Goal: Task Accomplishment & Management: Manage account settings

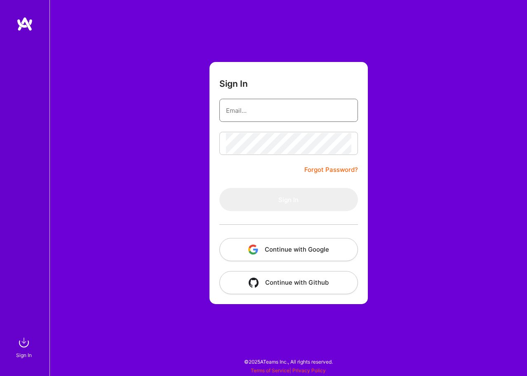
type input "[PERSON_NAME][EMAIL_ADDRESS][DOMAIN_NAME]"
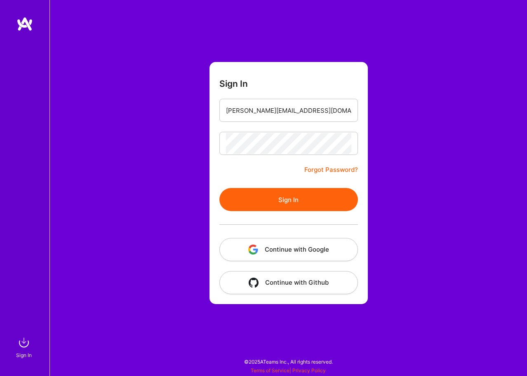
click at [255, 199] on button "Sign In" at bounding box center [289, 199] width 139 height 23
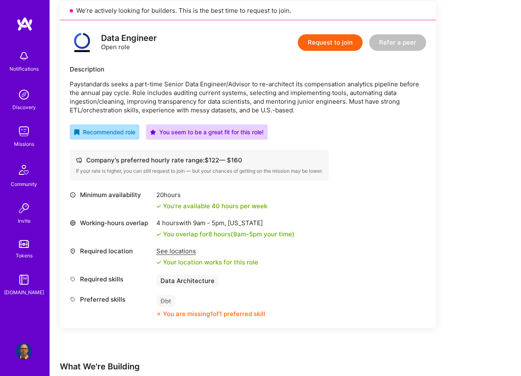
scroll to position [206, 0]
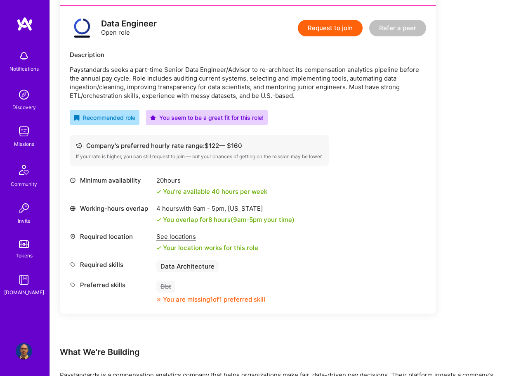
click at [26, 352] on img at bounding box center [24, 351] width 17 height 17
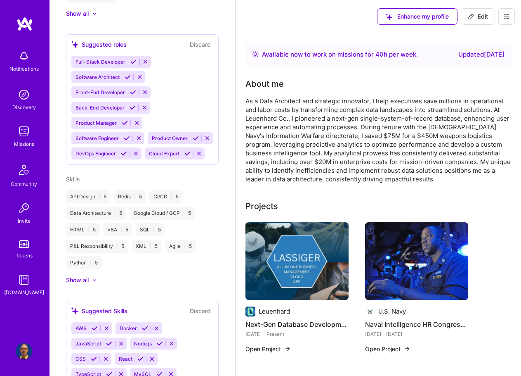
scroll to position [371, 0]
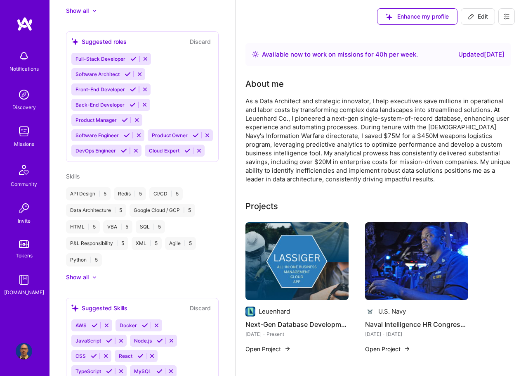
click at [78, 281] on div "Show all" at bounding box center [77, 277] width 23 height 8
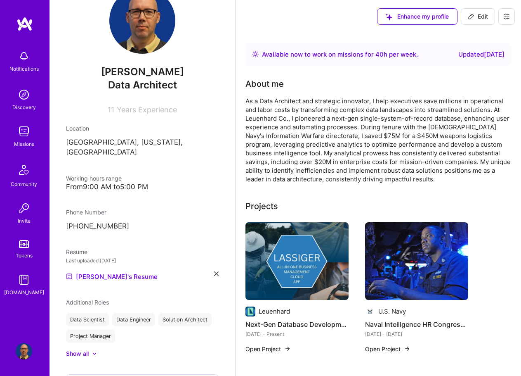
scroll to position [0, 0]
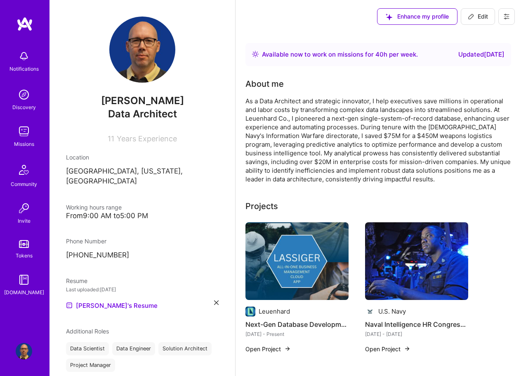
click at [478, 19] on span "Edit" at bounding box center [478, 16] width 20 height 8
select select "US"
select select "Right Now"
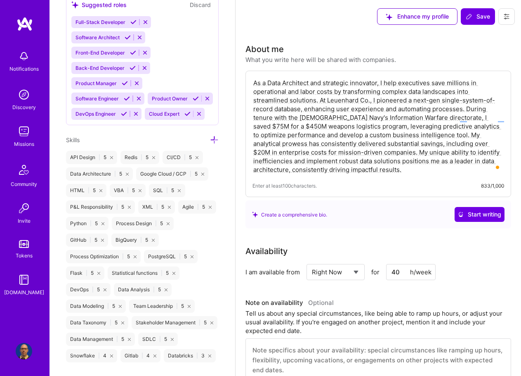
scroll to position [667, 0]
click at [210, 143] on icon at bounding box center [214, 139] width 9 height 9
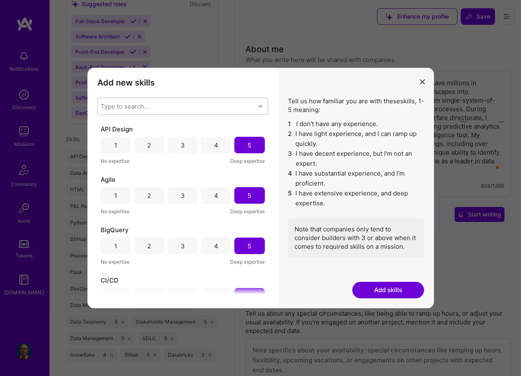
click at [171, 106] on div "Type to search..." at bounding box center [176, 106] width 157 height 17
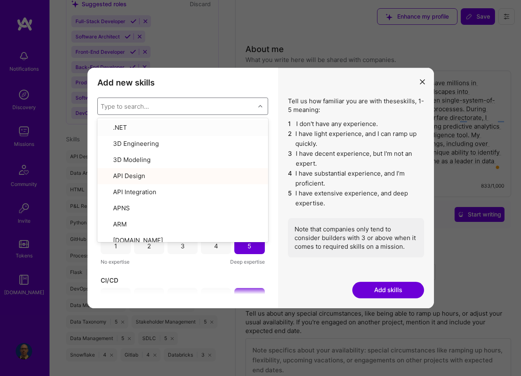
type input "B"
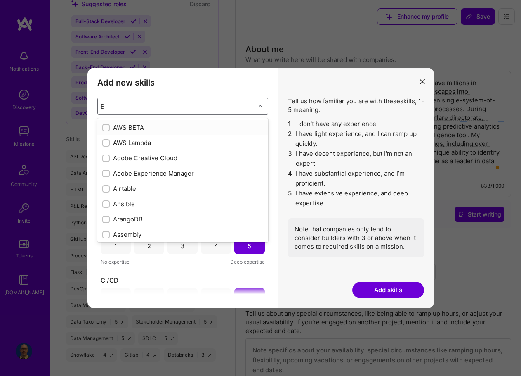
checkbox input "true"
checkbox input "false"
checkbox input "true"
checkbox input "false"
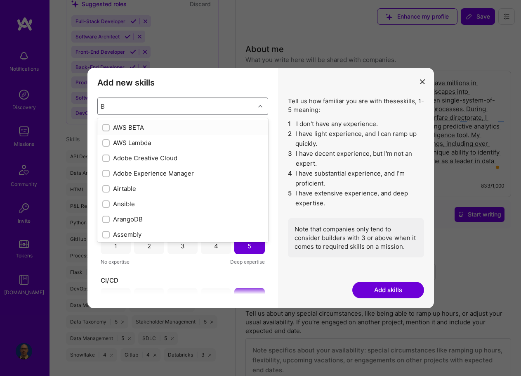
checkbox input "false"
checkbox input "true"
checkbox input "false"
checkbox input "true"
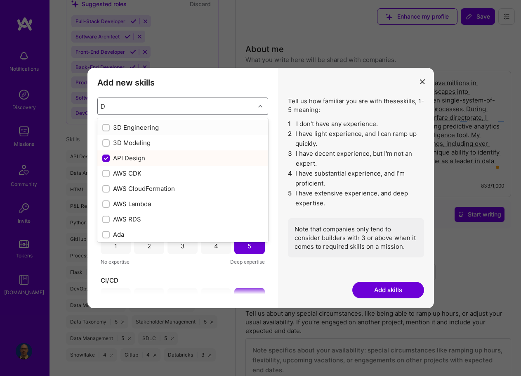
type input "Db"
checkbox input "false"
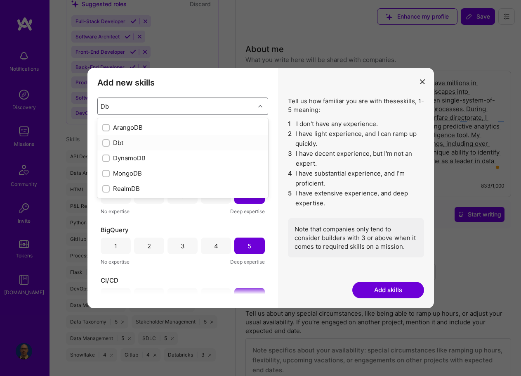
click at [109, 142] on input "modal" at bounding box center [107, 143] width 6 height 6
checkbox input "false"
checkbox input "true"
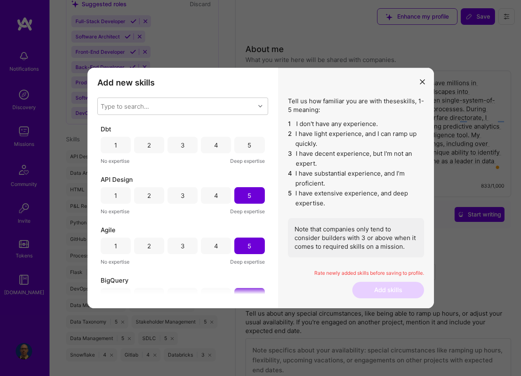
click at [248, 247] on div "5" at bounding box center [250, 245] width 4 height 9
click at [248, 147] on div "5" at bounding box center [250, 145] width 4 height 9
click at [253, 248] on div "5" at bounding box center [249, 245] width 30 height 17
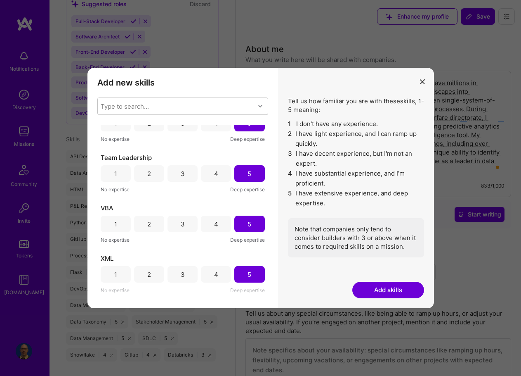
scroll to position [1382, 0]
click at [399, 294] on button "Add skills" at bounding box center [388, 289] width 72 height 17
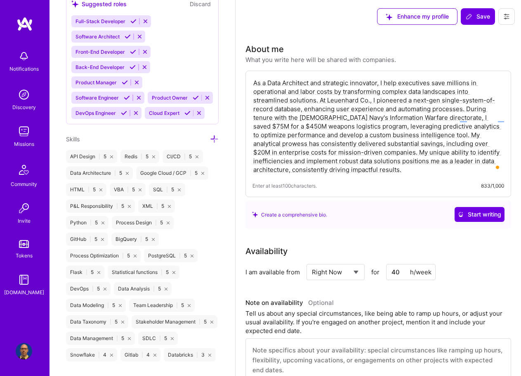
click at [25, 136] on img at bounding box center [24, 131] width 17 height 17
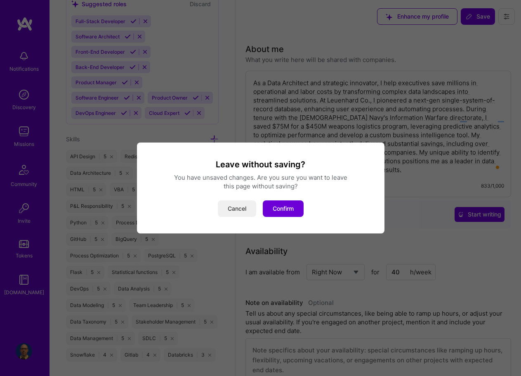
click at [239, 208] on button "Cancel" at bounding box center [237, 208] width 38 height 17
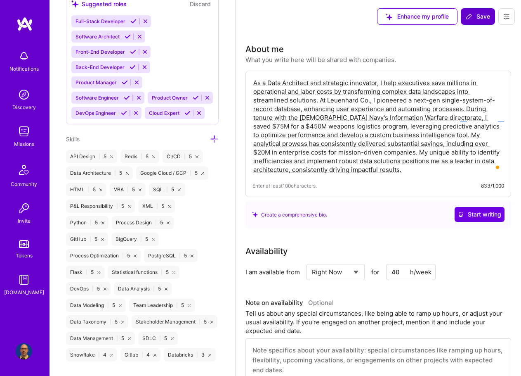
click at [474, 18] on span "Save" at bounding box center [478, 16] width 24 height 8
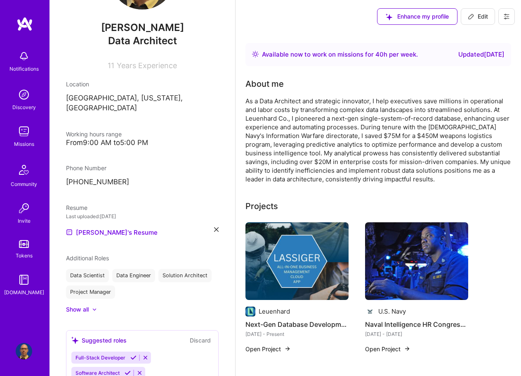
scroll to position [69, 0]
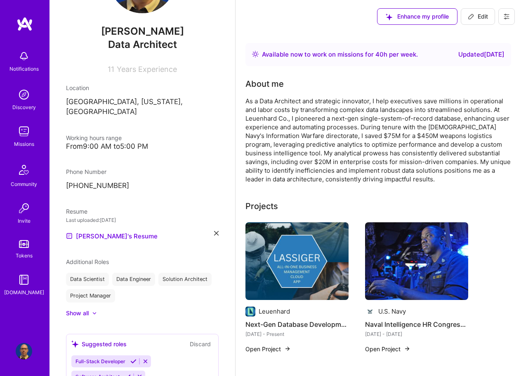
click at [23, 135] on img at bounding box center [24, 131] width 17 height 17
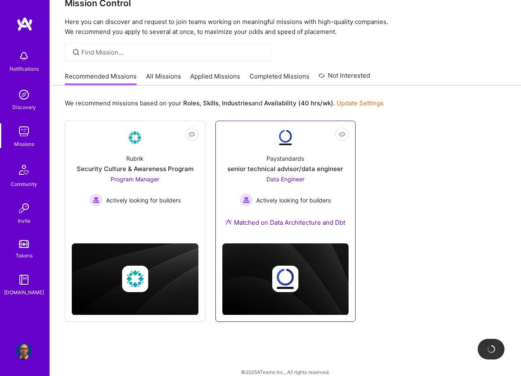
scroll to position [29, 0]
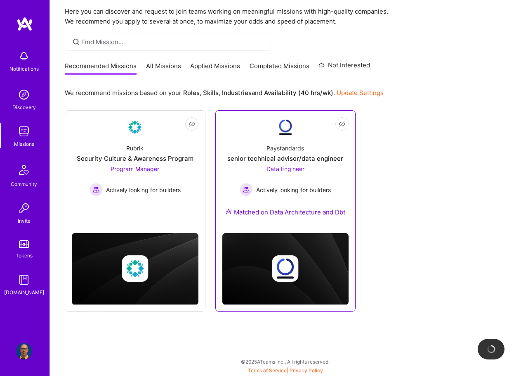
click at [297, 158] on div "senior technical advisor/data engineer" at bounding box center [285, 158] width 116 height 9
